Goal: Task Accomplishment & Management: Use online tool/utility

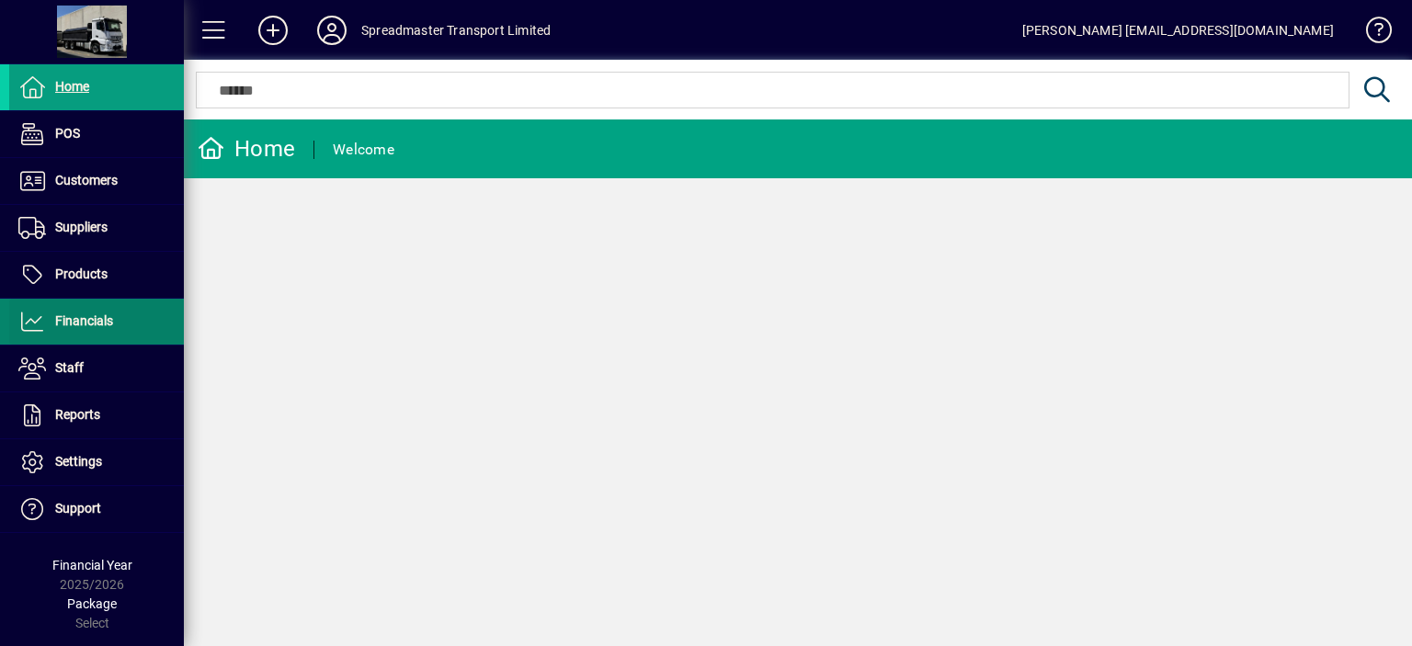
click at [103, 318] on span "Financials" at bounding box center [84, 321] width 58 height 15
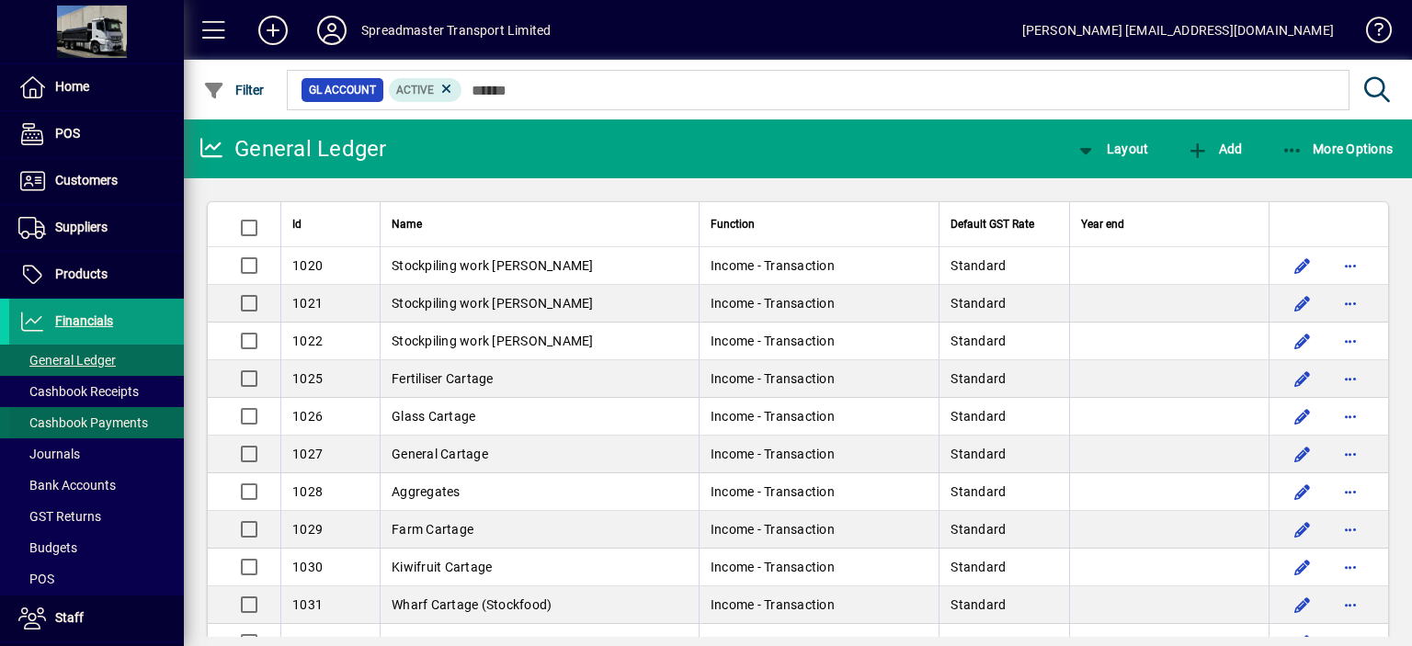
click at [117, 421] on span "Cashbook Payments" at bounding box center [83, 423] width 130 height 15
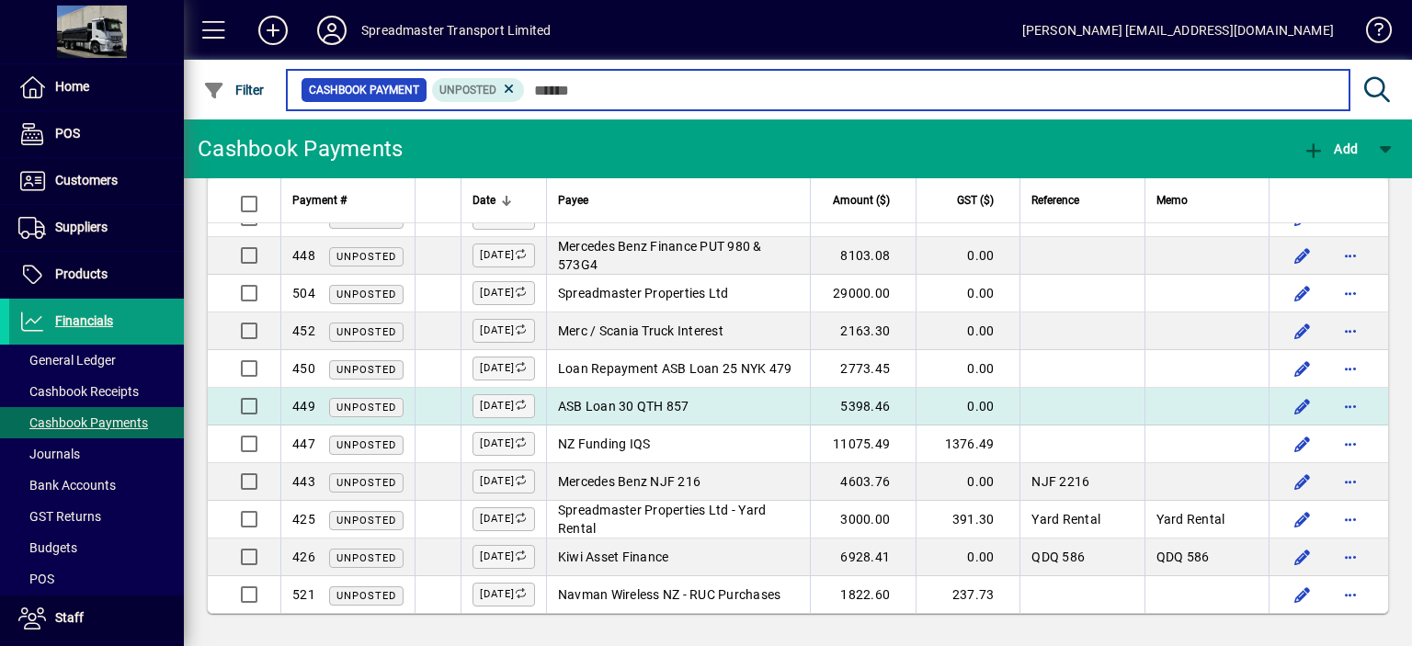
scroll to position [2034, 0]
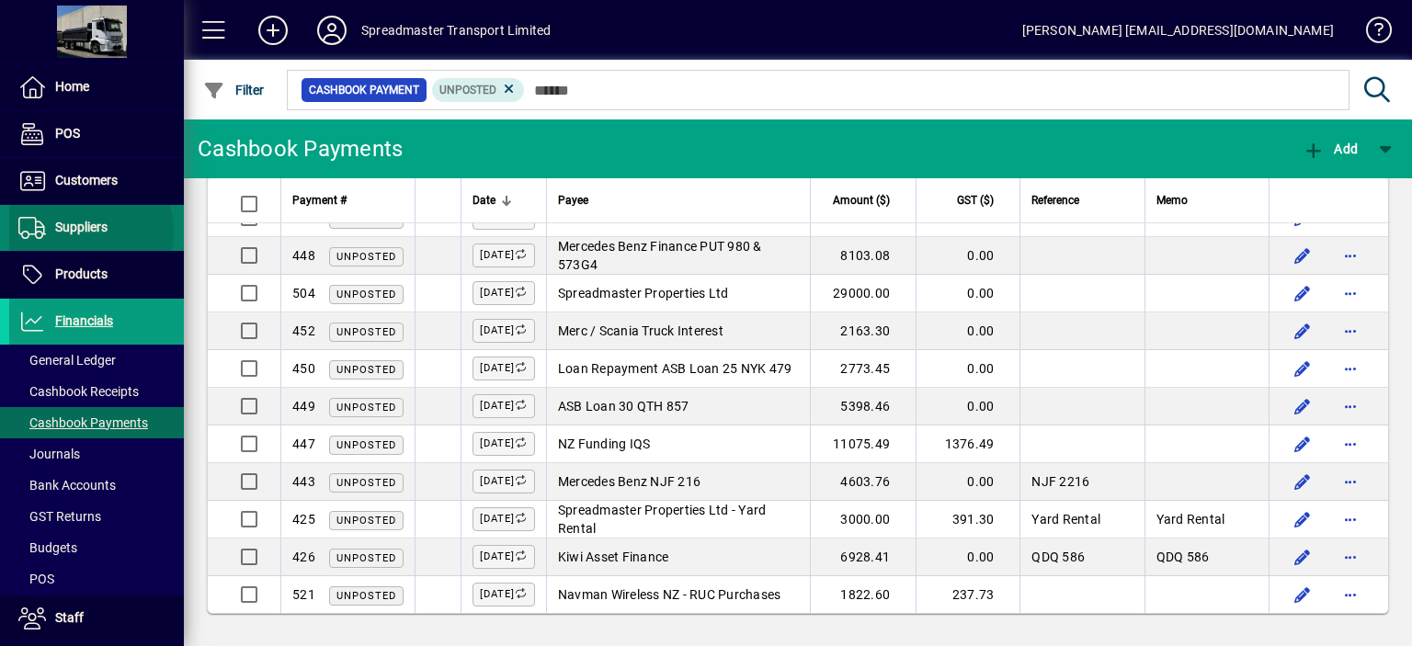
click at [84, 231] on span "Suppliers" at bounding box center [81, 227] width 52 height 15
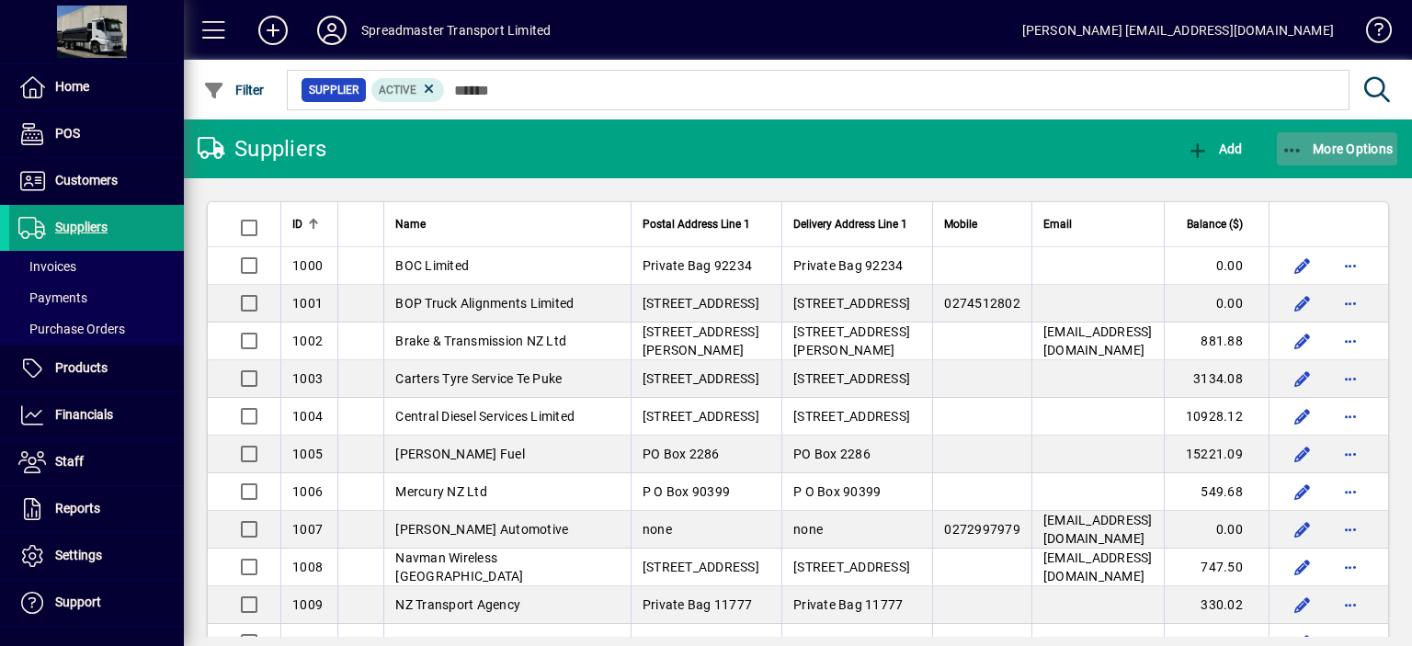
click at [1346, 148] on span "More Options" at bounding box center [1338, 149] width 112 height 15
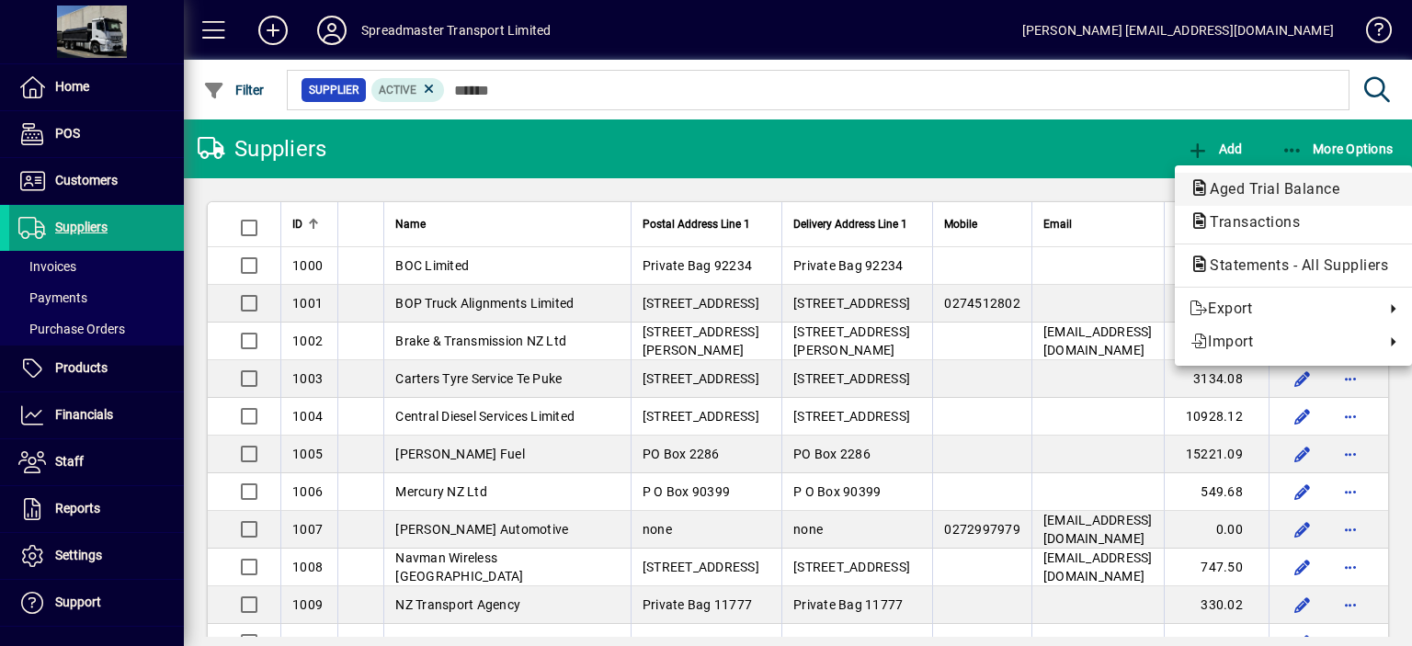
click at [1246, 181] on span "Aged Trial Balance" at bounding box center [1269, 188] width 159 height 17
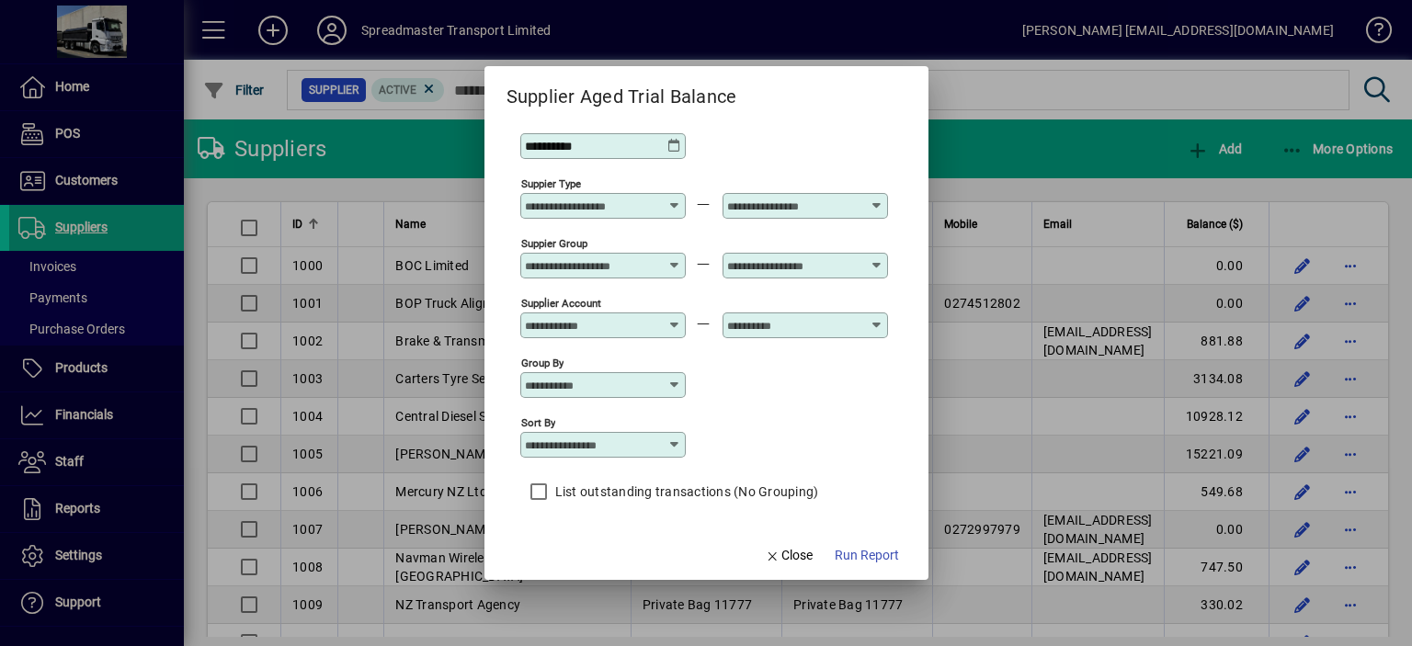
scroll to position [16, 0]
click at [680, 446] on icon at bounding box center [675, 444] width 15 height 15
click at [606, 550] on div "Supplier Name" at bounding box center [578, 555] width 88 height 19
type input "**********"
click at [845, 552] on span "Run Report" at bounding box center [867, 555] width 64 height 19
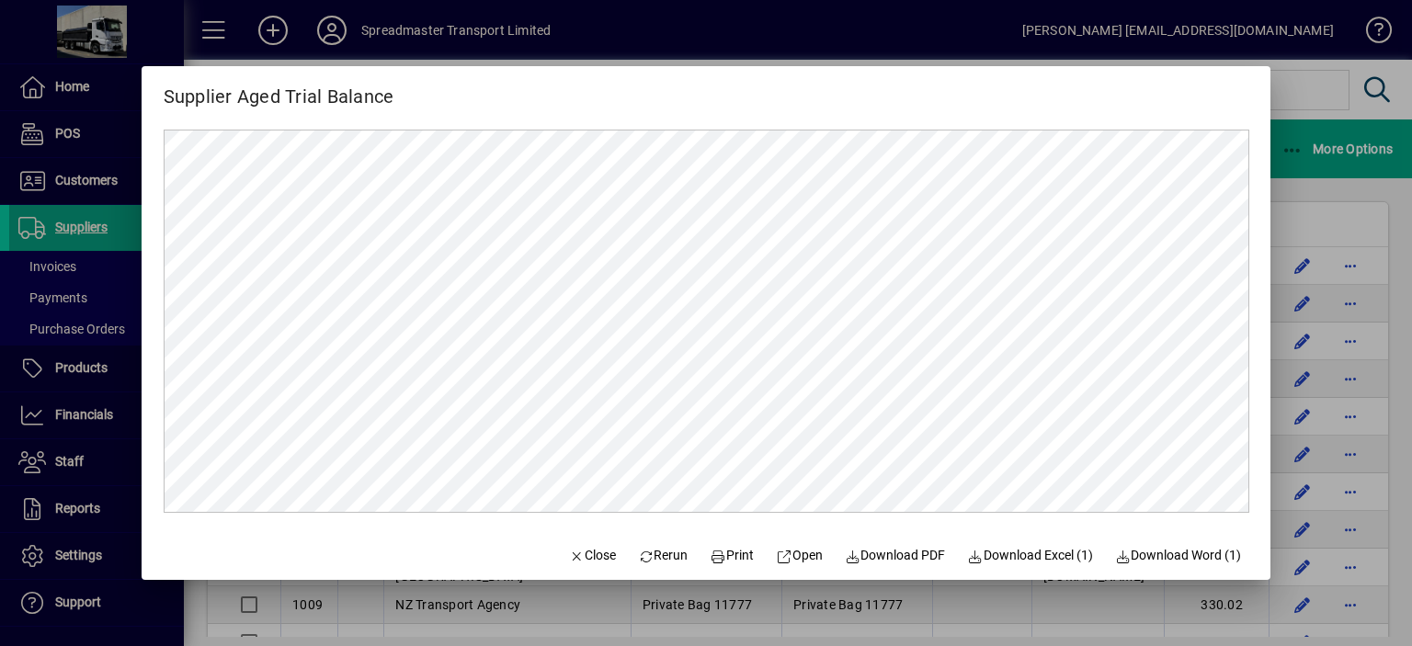
scroll to position [0, 0]
click at [577, 558] on span "Close" at bounding box center [592, 555] width 48 height 19
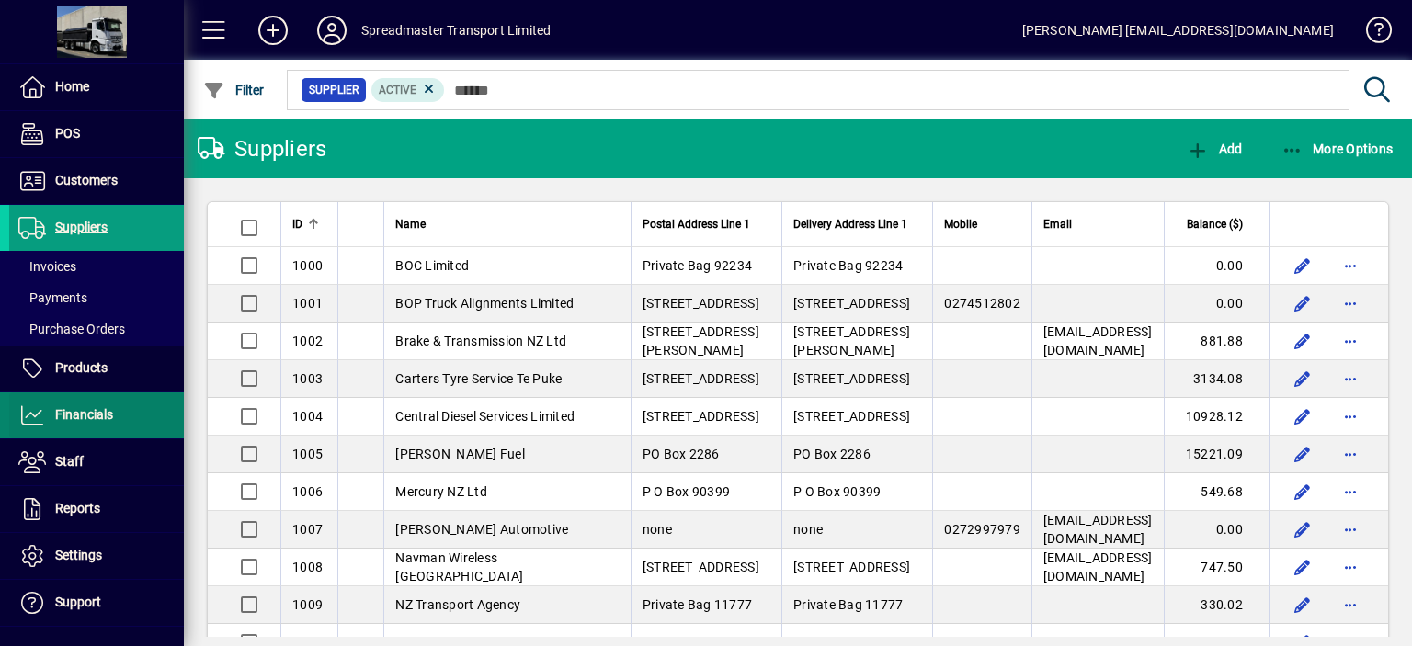
click at [74, 417] on span "Financials" at bounding box center [84, 414] width 58 height 15
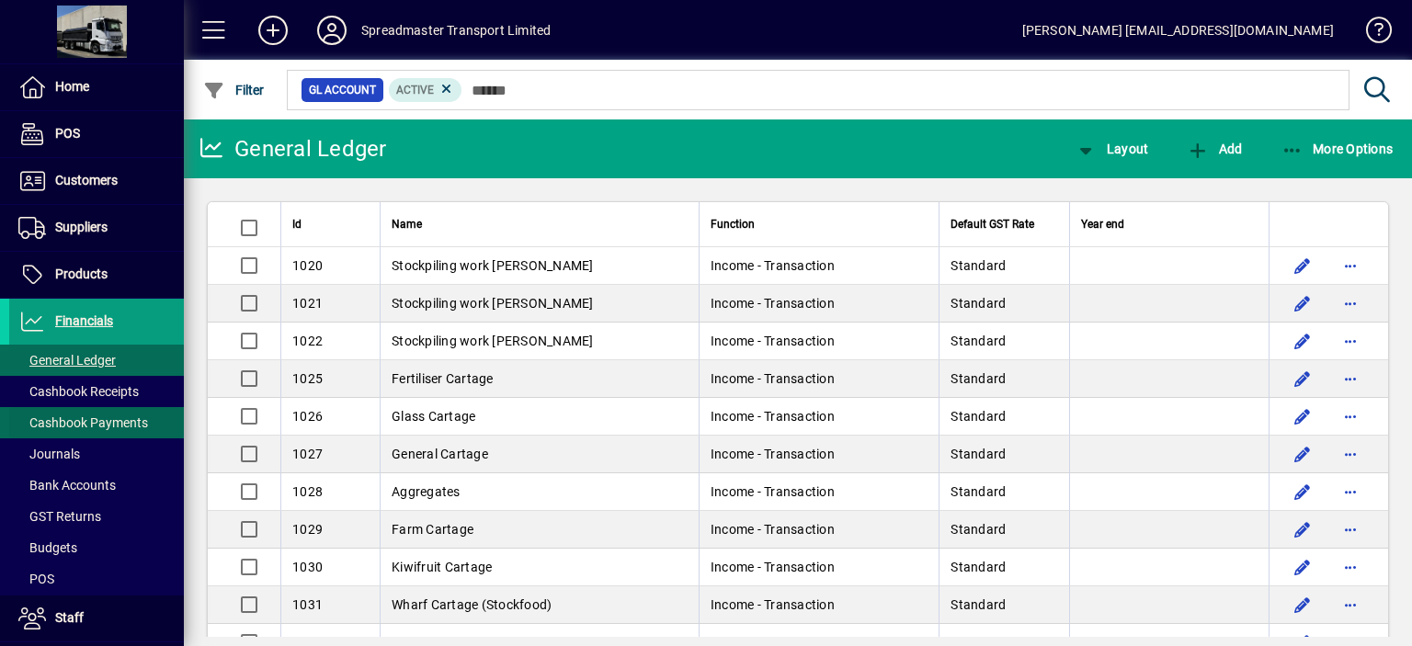
click at [116, 424] on span "Cashbook Payments" at bounding box center [83, 423] width 130 height 15
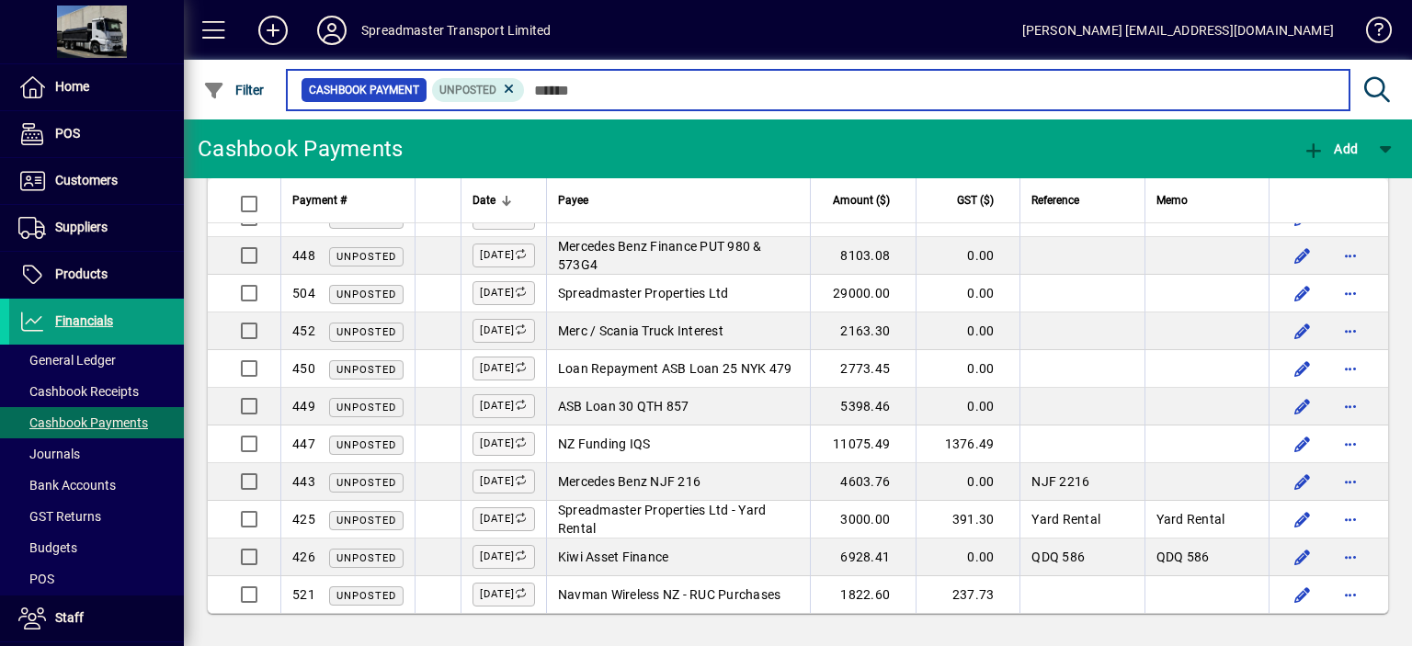
scroll to position [1379, 0]
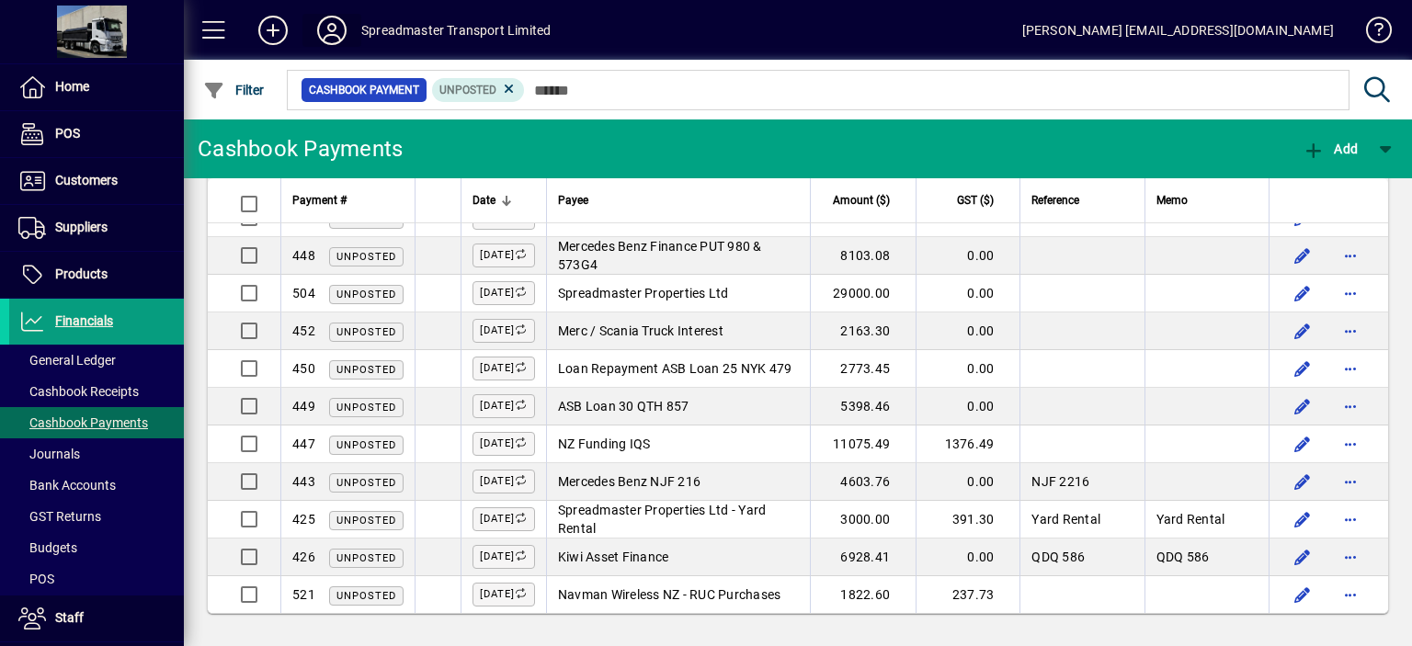
click at [326, 31] on icon at bounding box center [332, 30] width 37 height 29
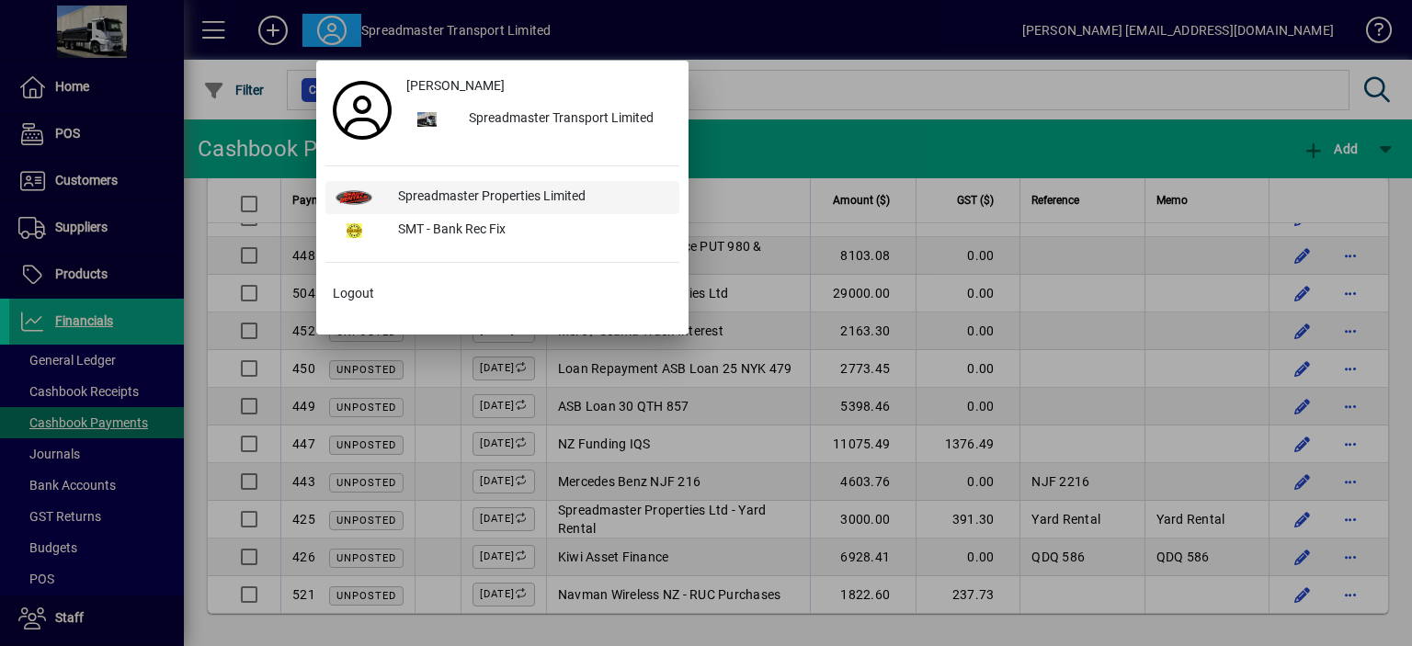
click at [419, 195] on div "Spreadmaster Properties Limited" at bounding box center [531, 197] width 296 height 33
